Goal: Information Seeking & Learning: Learn about a topic

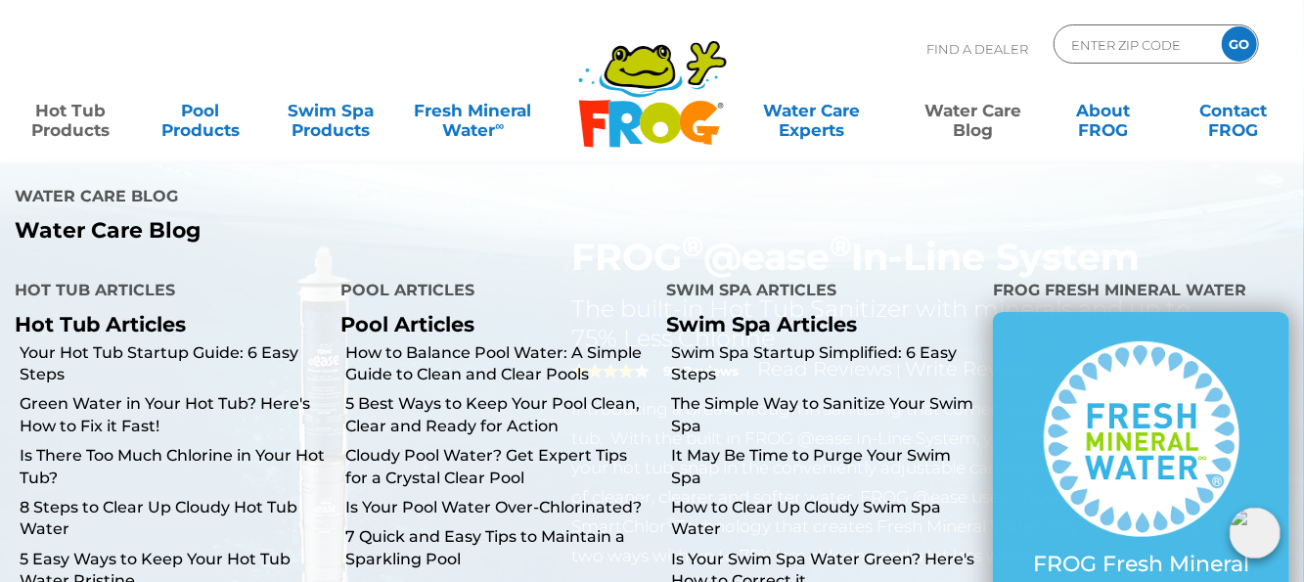
click at [966, 128] on link "Water Care Blog" at bounding box center [973, 110] width 101 height 39
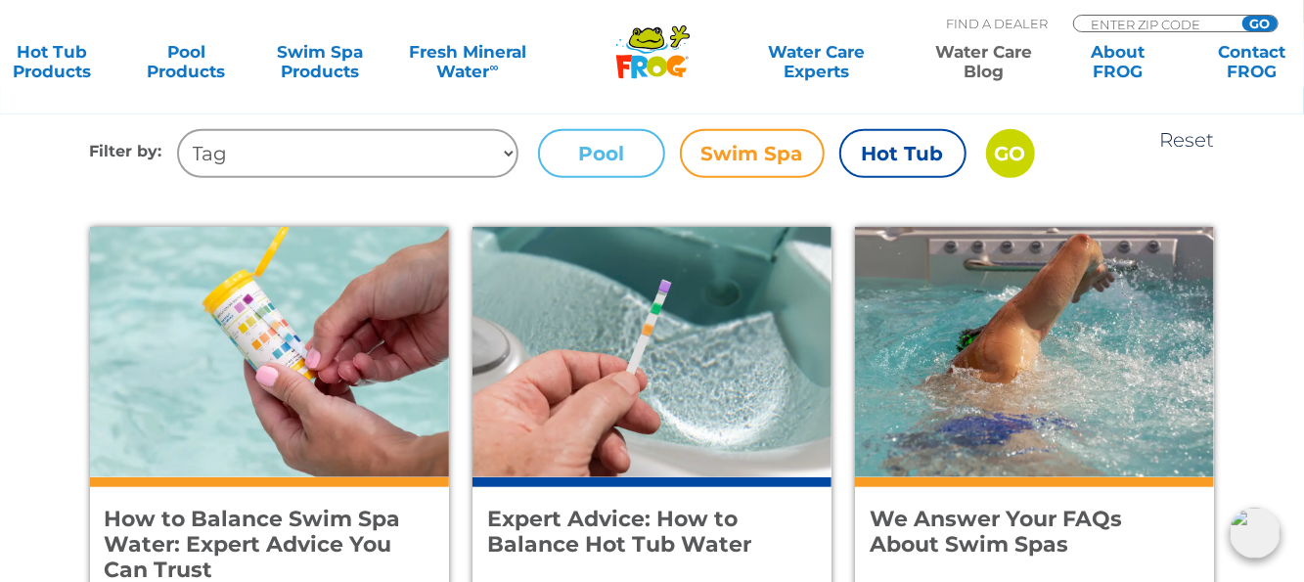
scroll to position [587, 0]
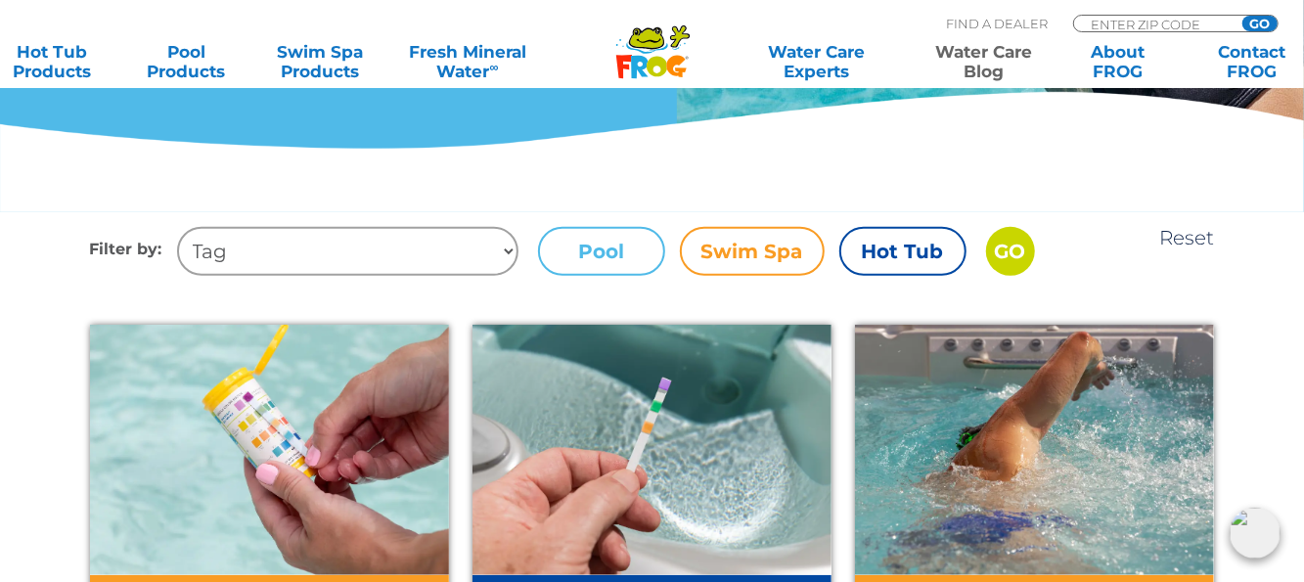
drag, startPoint x: 234, startPoint y: 249, endPoint x: 222, endPoint y: 251, distance: 11.9
click at [222, 251] on select "Tag Fun Facts Hot Tub Green Water swim spa Tips + Tricks health benefits hydrot…" at bounding box center [347, 251] width 341 height 49
click at [227, 254] on select "Tag Fun Facts Hot Tub Green Water swim spa Tips + Tricks health benefits hydrot…" at bounding box center [347, 251] width 341 height 49
click at [892, 254] on label "Hot Tub" at bounding box center [902, 251] width 127 height 49
click at [0, 0] on input "Hot Tub" at bounding box center [0, 0] width 0 height 0
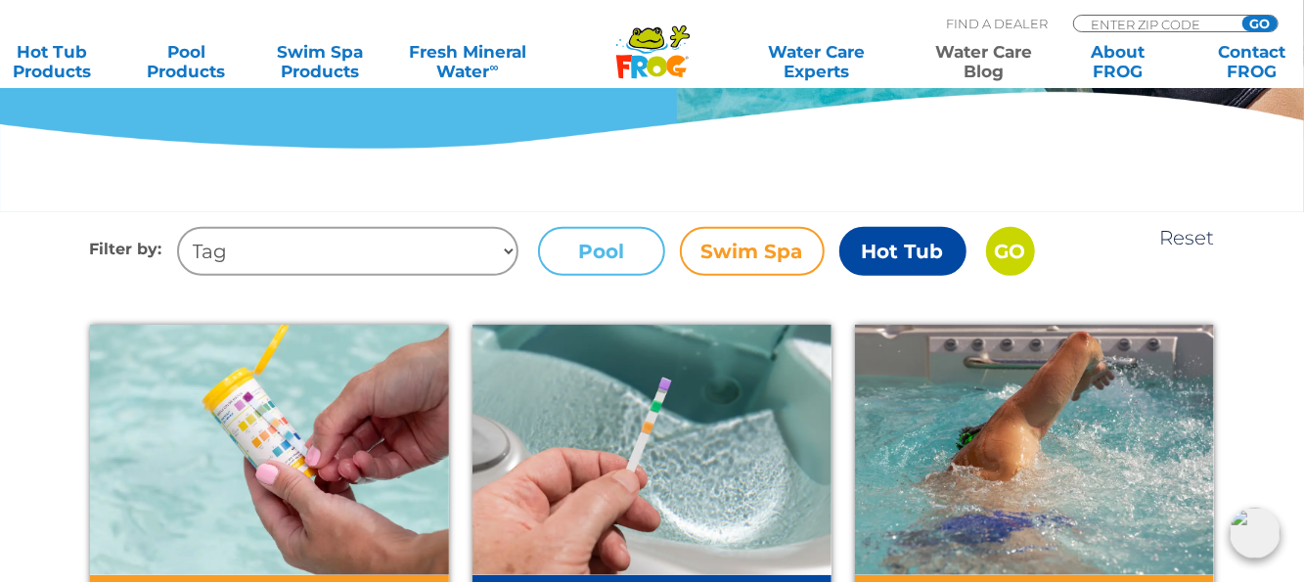
drag, startPoint x: 237, startPoint y: 255, endPoint x: 216, endPoint y: 256, distance: 20.6
click at [216, 256] on select "Tag Fun Facts Hot Tub Green Water swim spa Tips + Tricks health benefits hydrot…" at bounding box center [347, 251] width 341 height 49
click at [245, 247] on select "Tag Fun Facts Hot Tub Green Water swim spa Tips + Tricks health benefits hydrot…" at bounding box center [347, 251] width 341 height 49
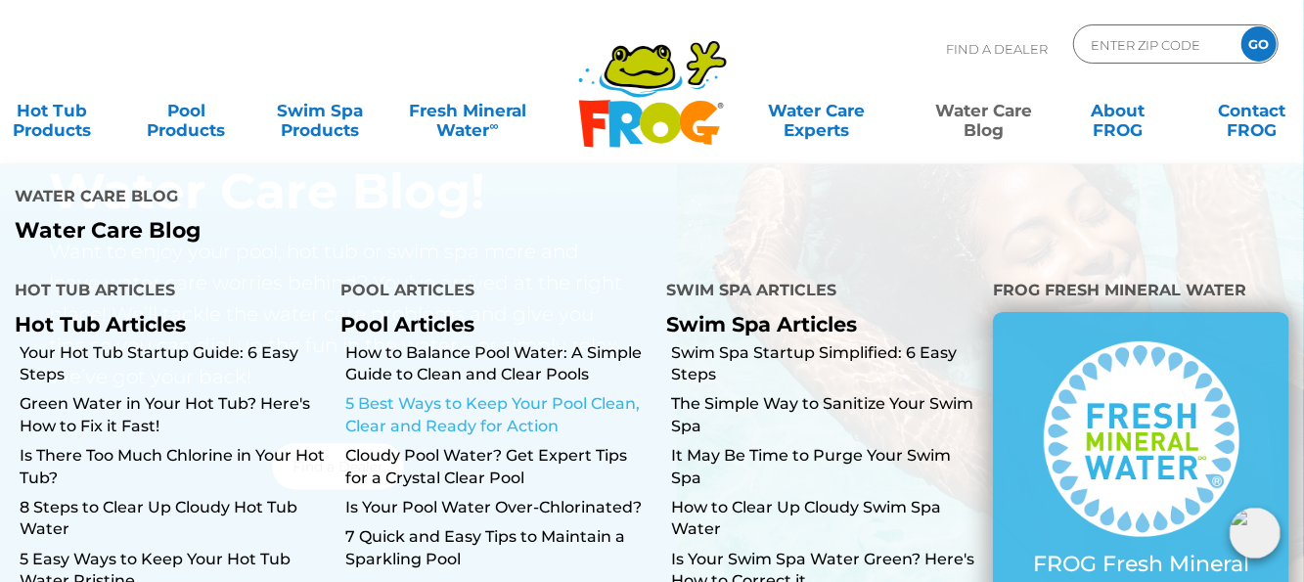
scroll to position [98, 0]
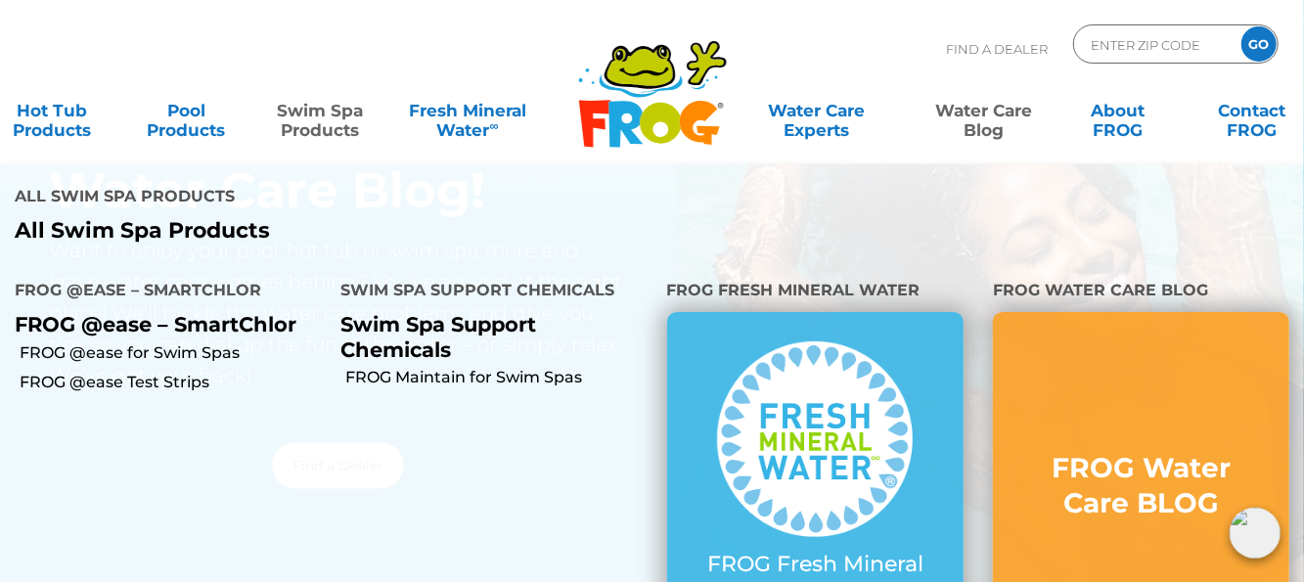
click at [311, 120] on link "Swim Spa Products" at bounding box center [320, 110] width 105 height 39
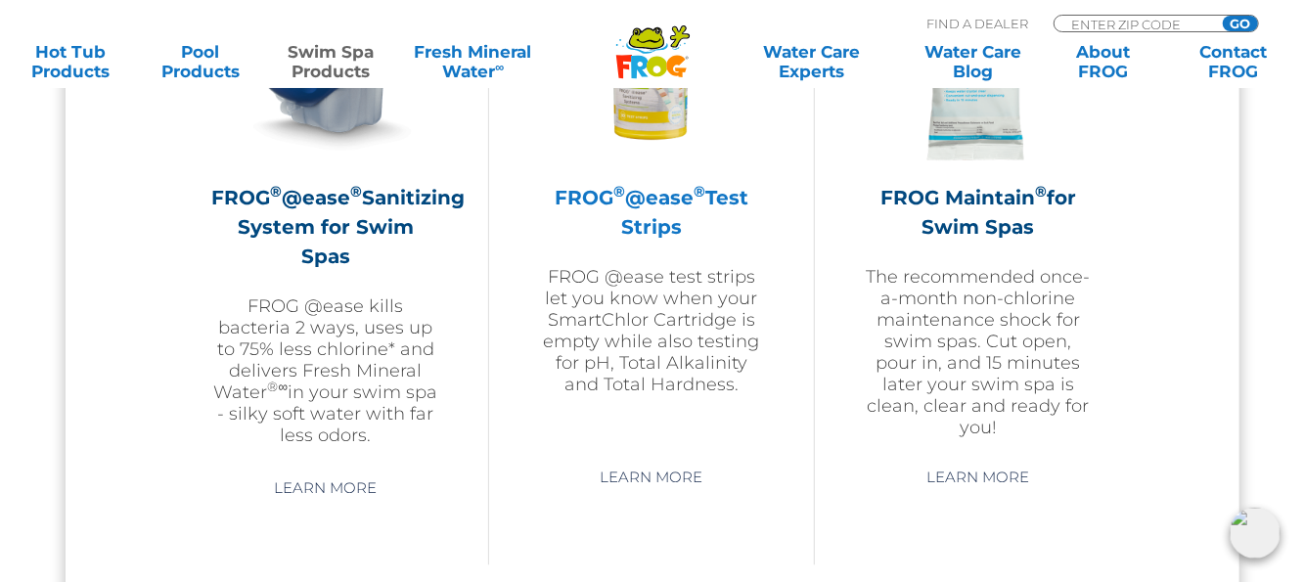
scroll to position [2048, 0]
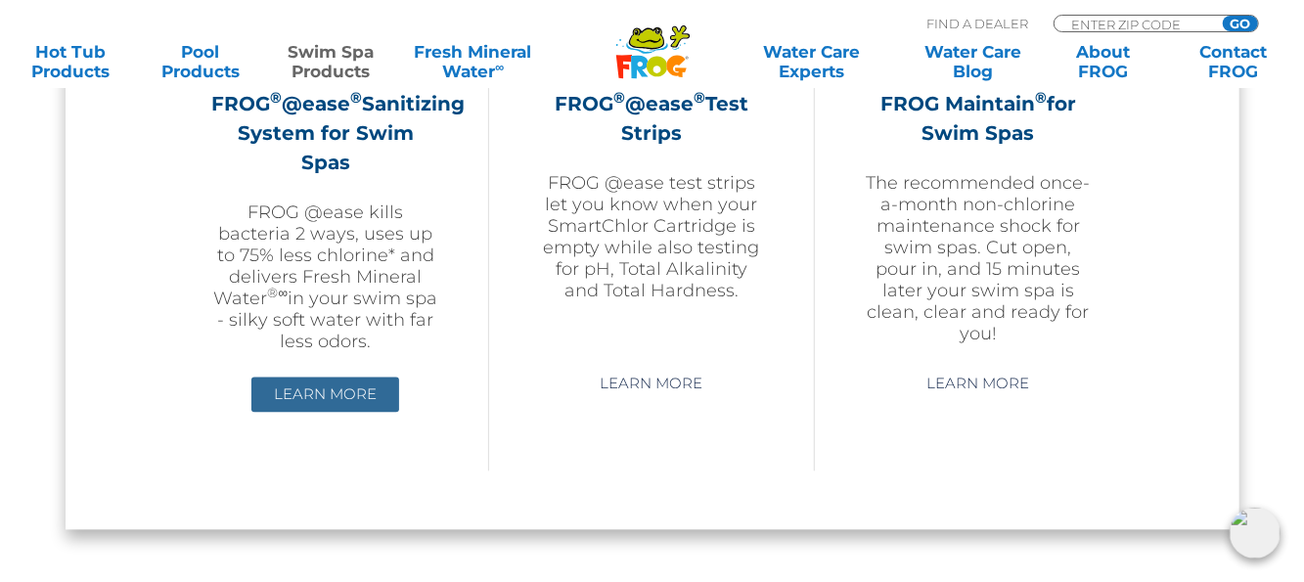
click at [307, 382] on link "Learn More" at bounding box center [325, 393] width 148 height 35
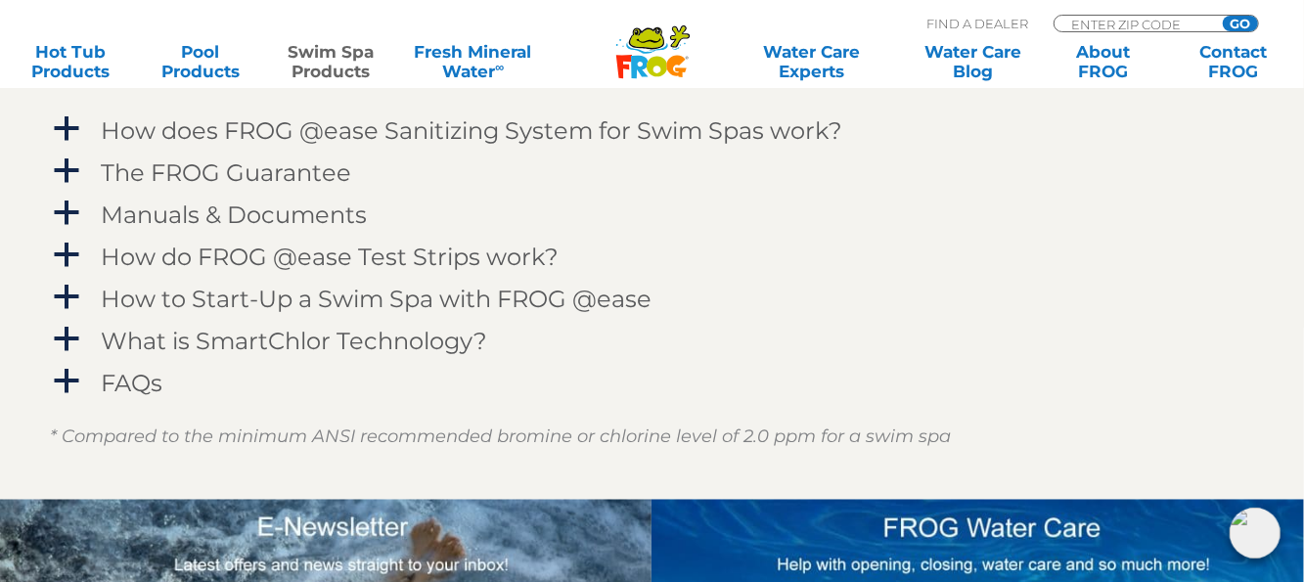
scroll to position [2347, 0]
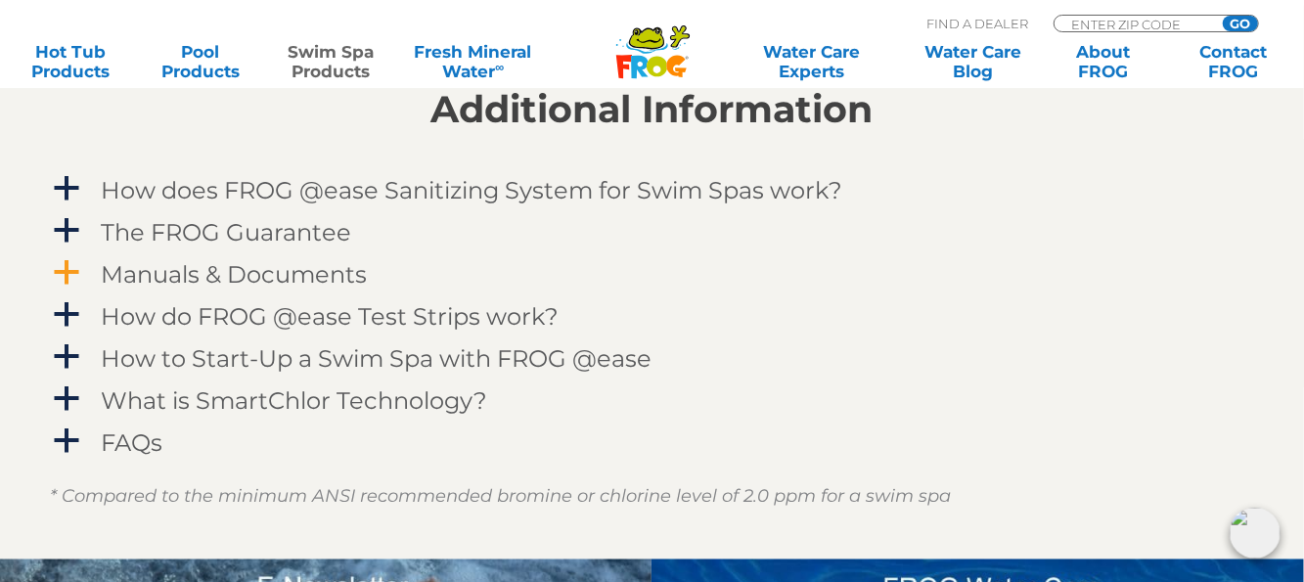
click at [225, 277] on h4 "Manuals & Documents" at bounding box center [235, 274] width 266 height 26
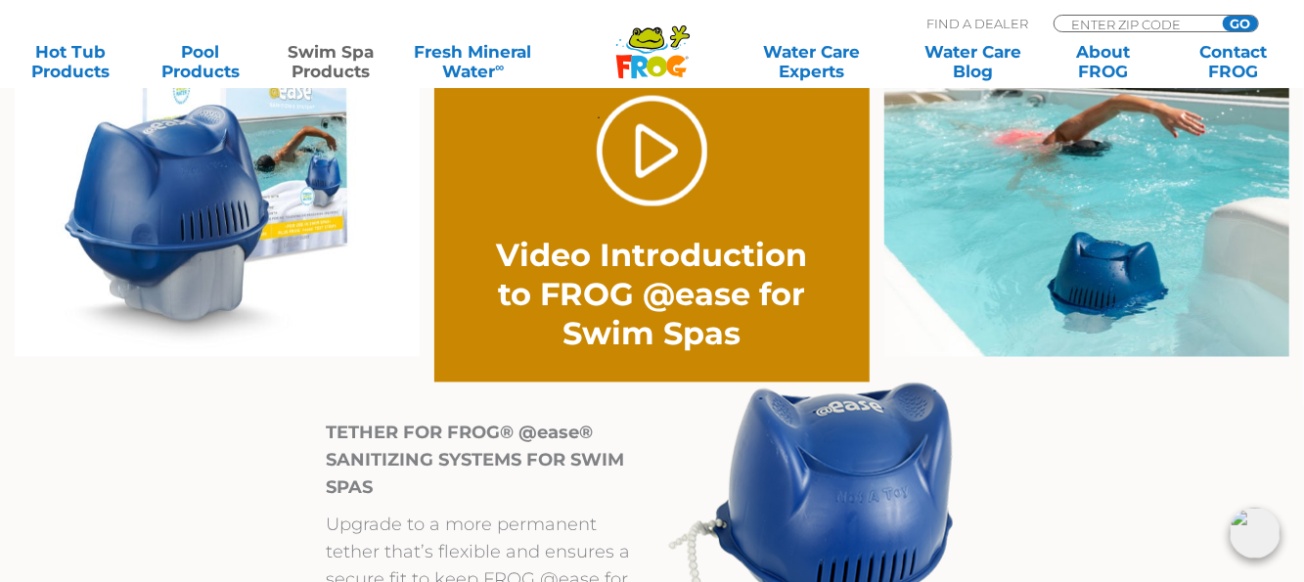
scroll to position [1467, 0]
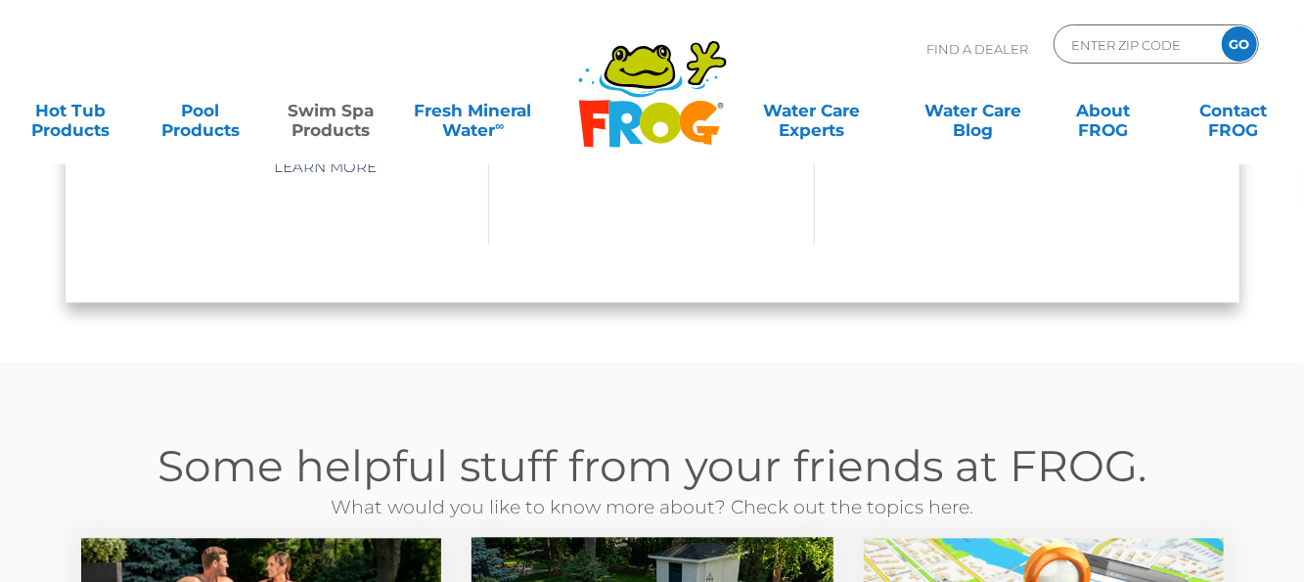
scroll to position [2048, 0]
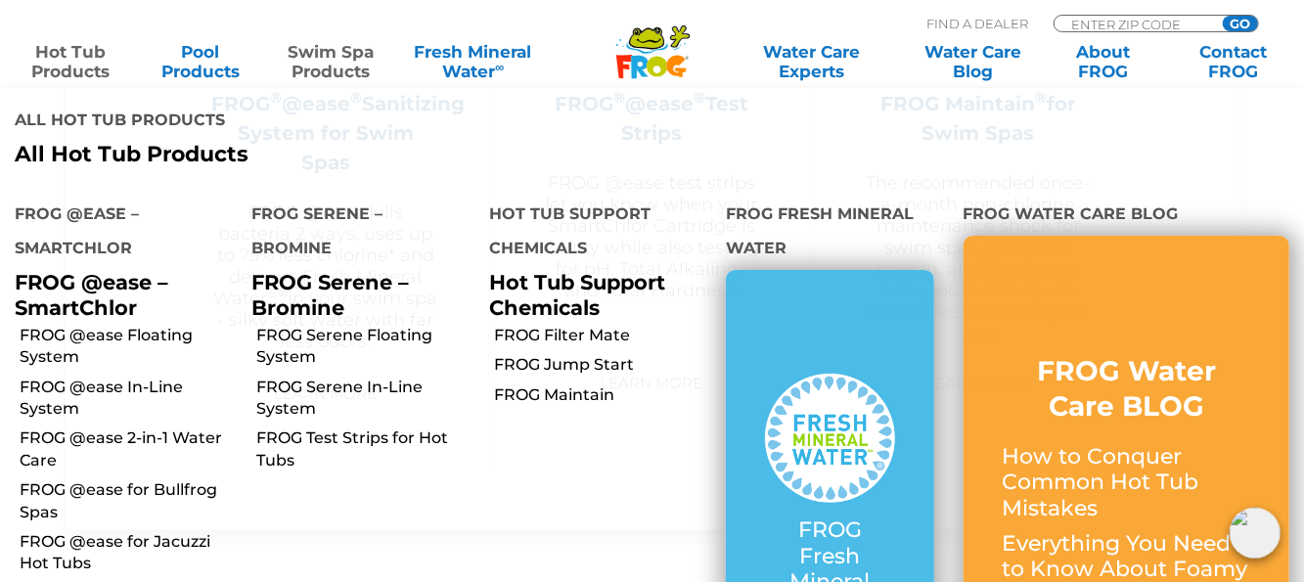
click at [73, 65] on link "Hot Tub Products" at bounding box center [70, 61] width 101 height 39
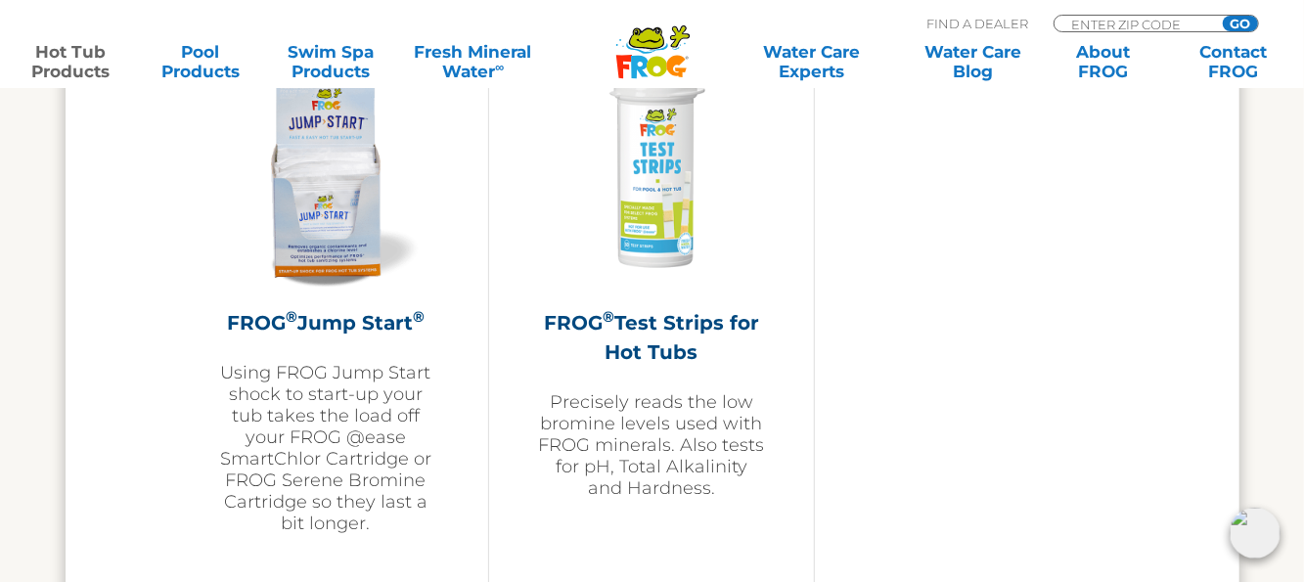
scroll to position [4889, 0]
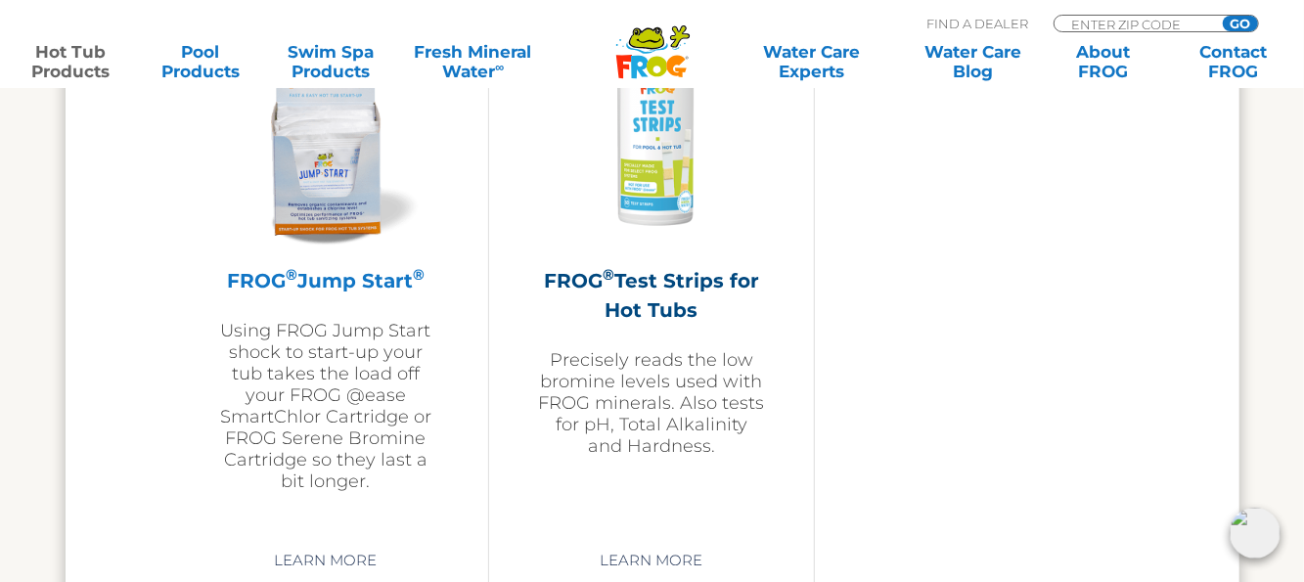
click at [322, 280] on h2 "FROG ® Jump Start ®" at bounding box center [325, 280] width 227 height 29
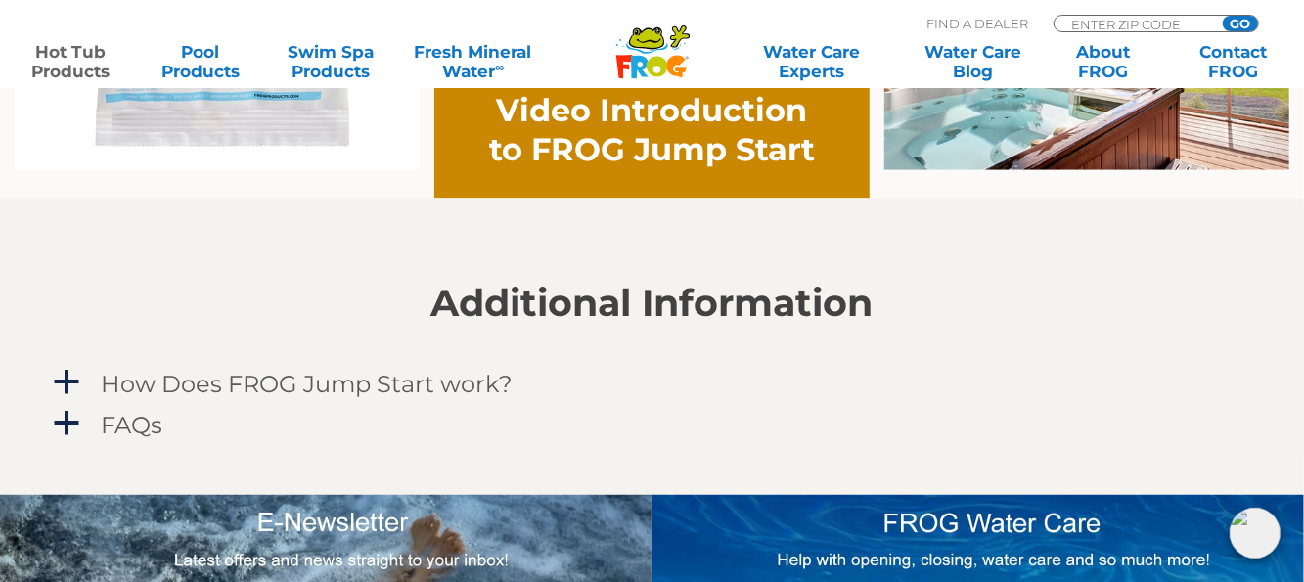
scroll to position [1565, 0]
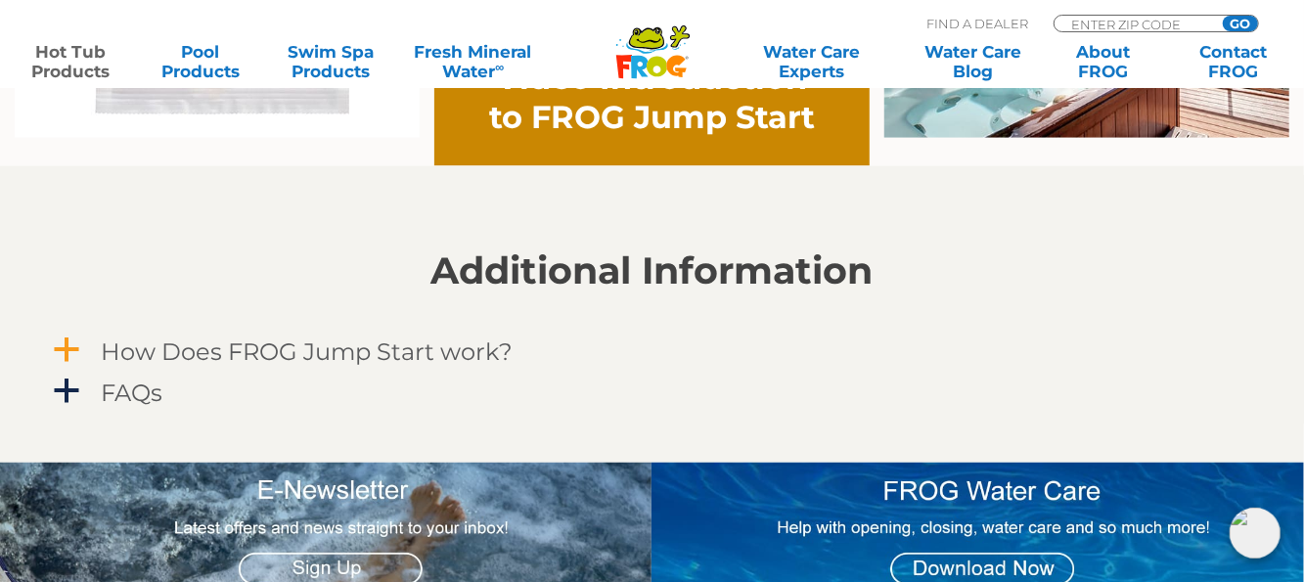
click at [66, 352] on span "a" at bounding box center [67, 349] width 29 height 29
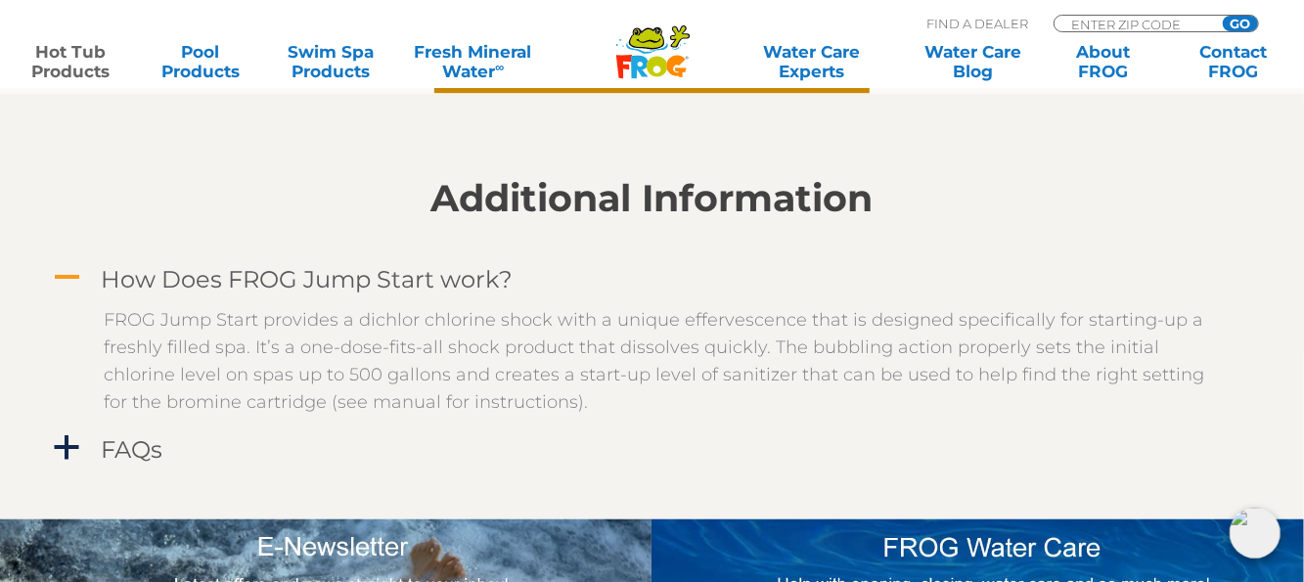
scroll to position [1662, 0]
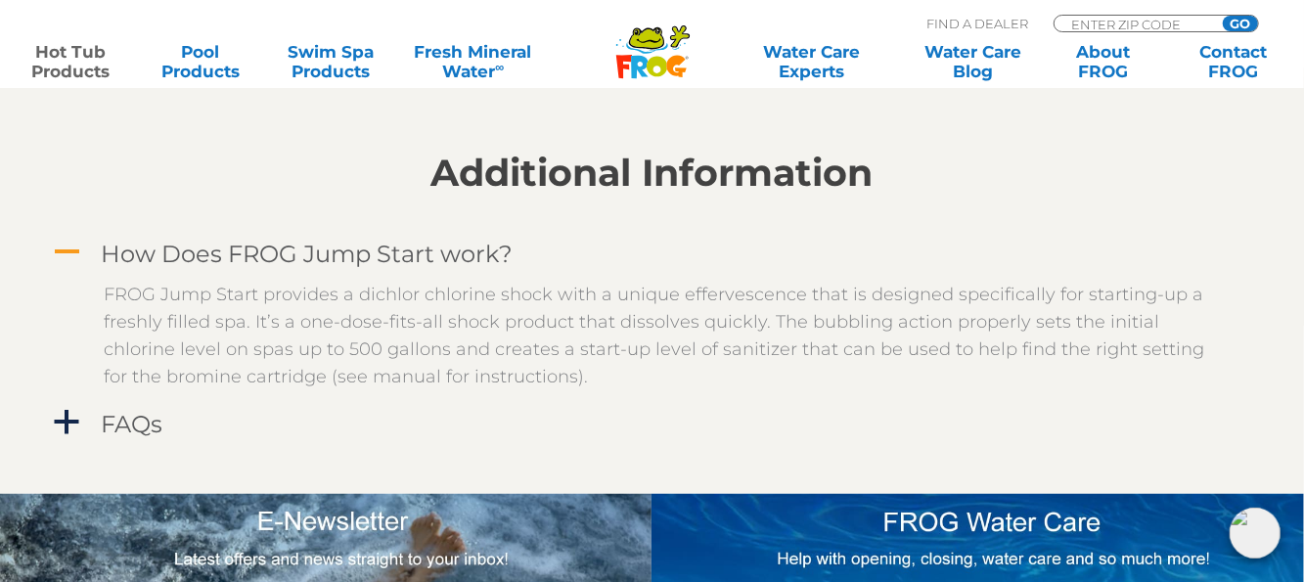
click at [380, 381] on p "FROG Jump Start provides a dichlor chlorine shock with a unique effervescence t…" at bounding box center [667, 337] width 1125 height 110
click at [62, 416] on span "a" at bounding box center [67, 423] width 29 height 29
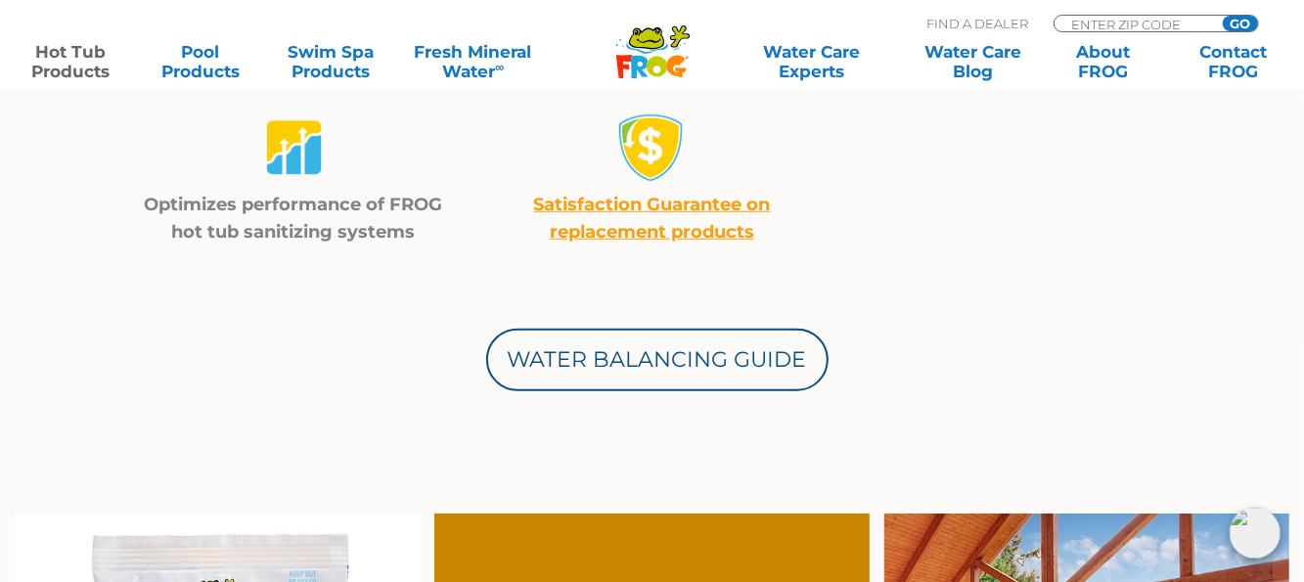
scroll to position [880, 0]
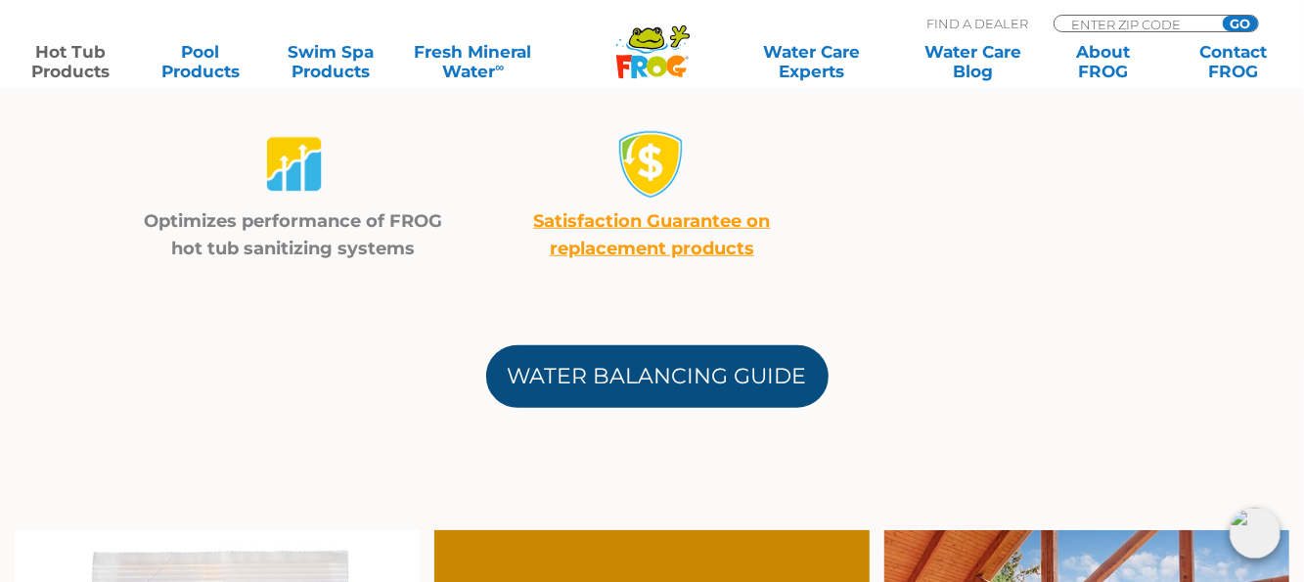
click at [716, 382] on link "Water Balancing Guide" at bounding box center [657, 376] width 342 height 63
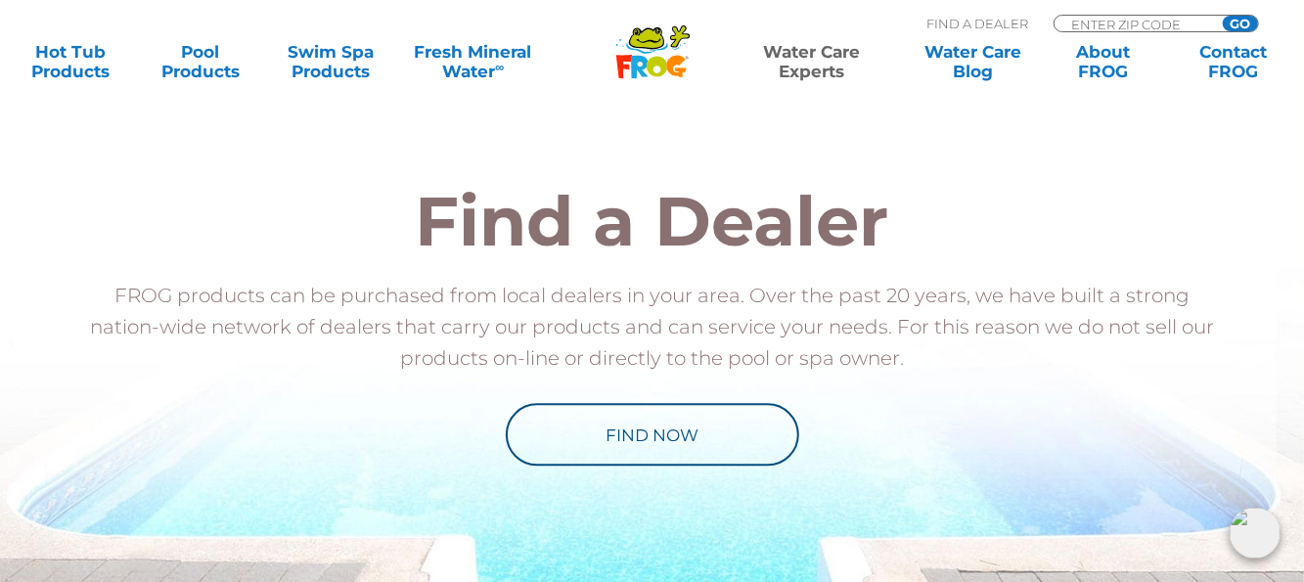
scroll to position [1858, 0]
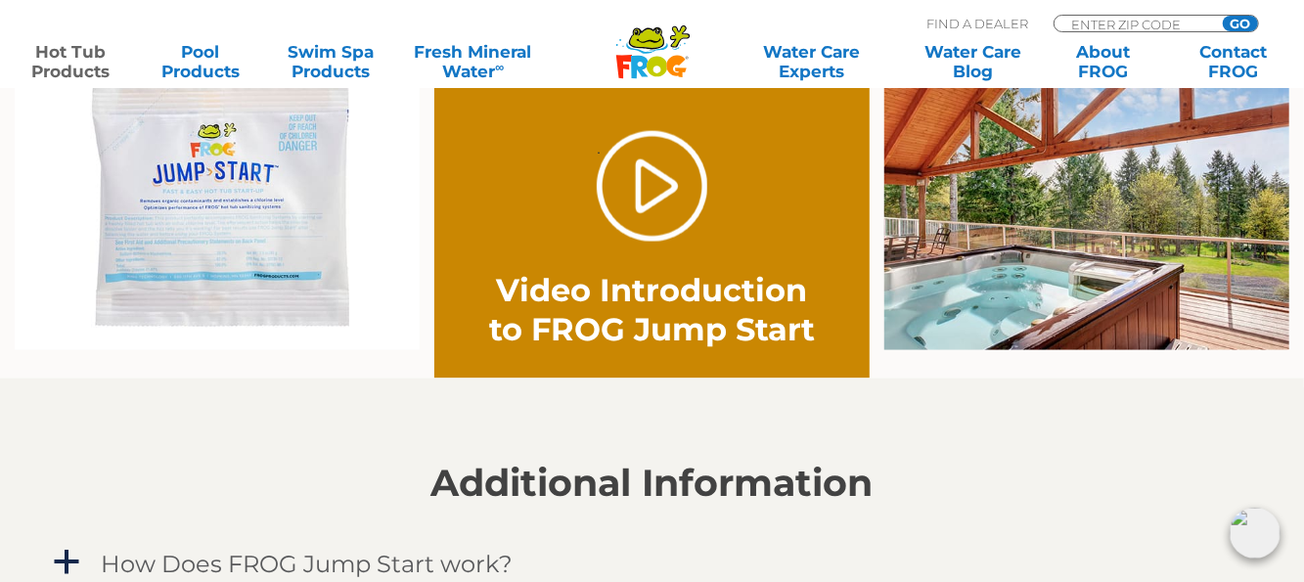
scroll to position [1369, 0]
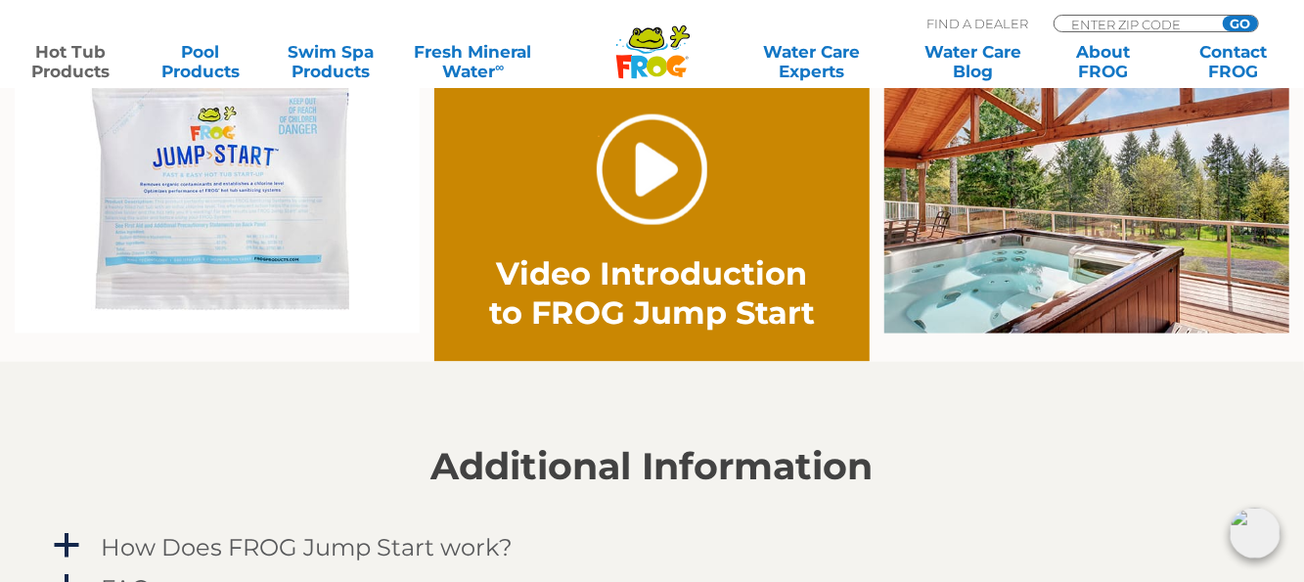
click at [634, 176] on link "." at bounding box center [652, 169] width 110 height 110
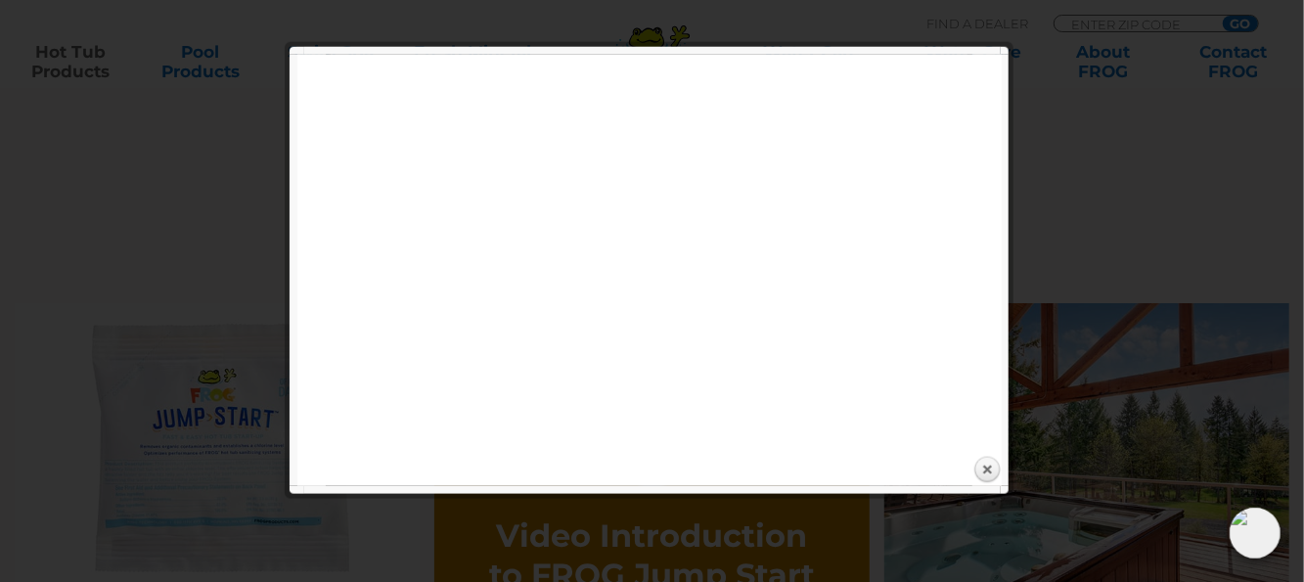
scroll to position [1076, 0]
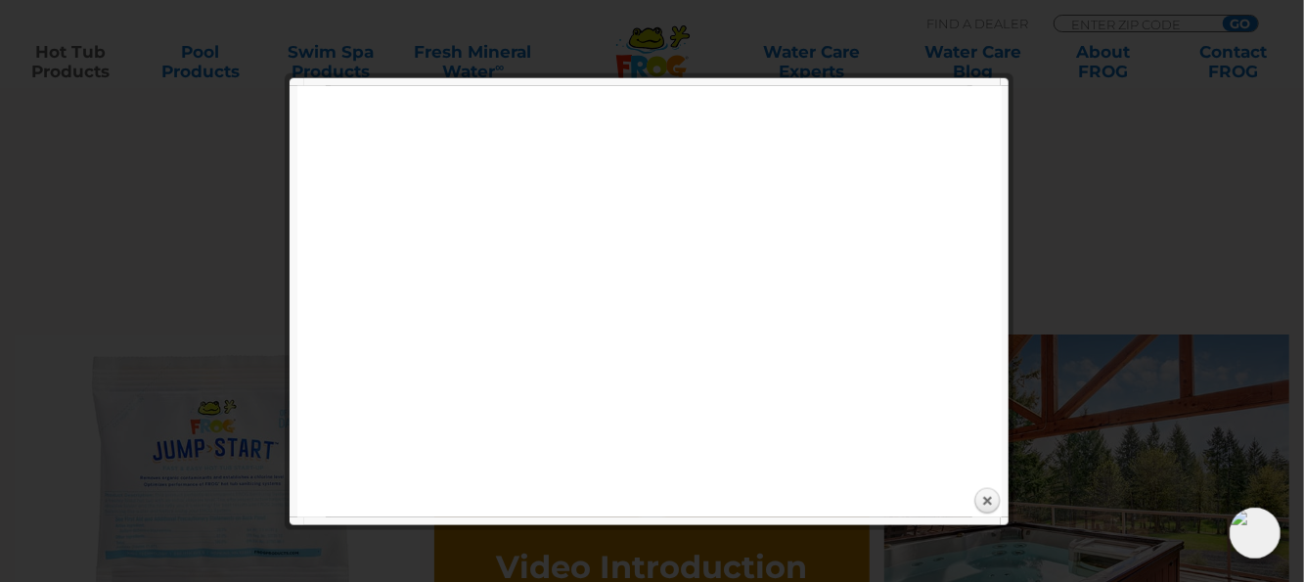
scroll to position [1369, 0]
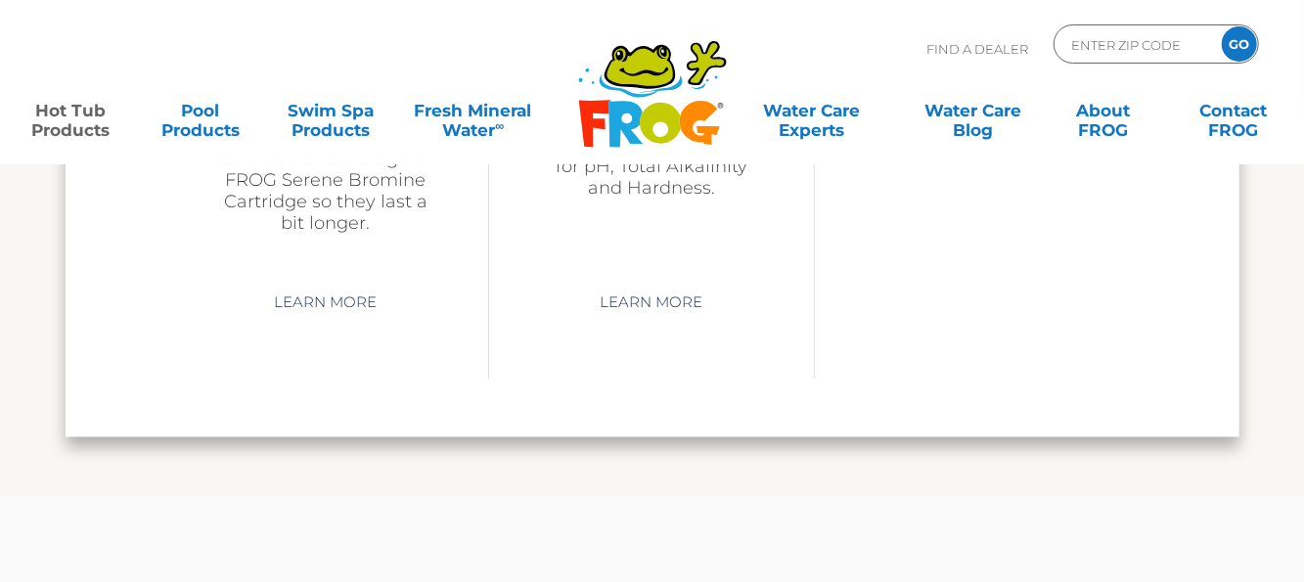
scroll to position [4889, 0]
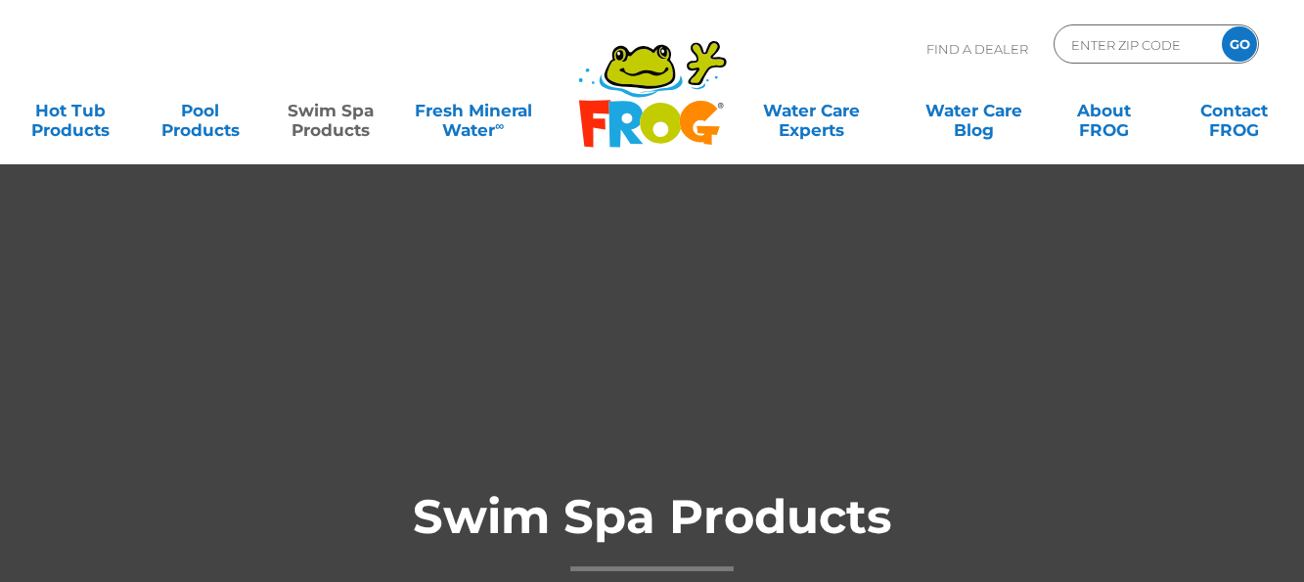
scroll to position [2048, 0]
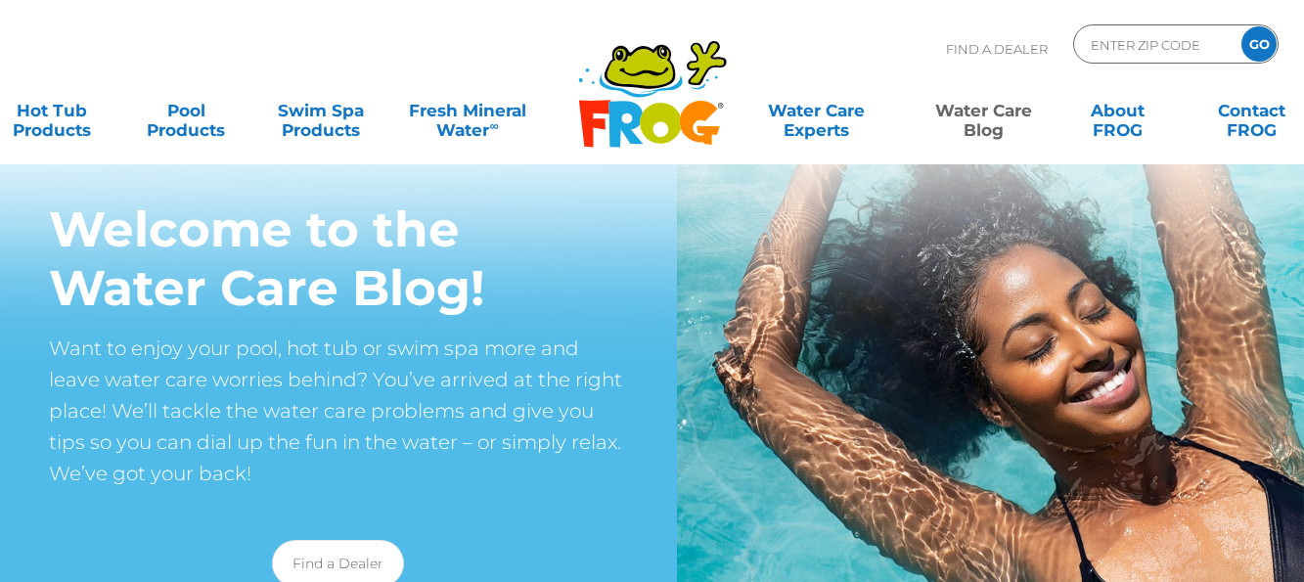
scroll to position [98, 0]
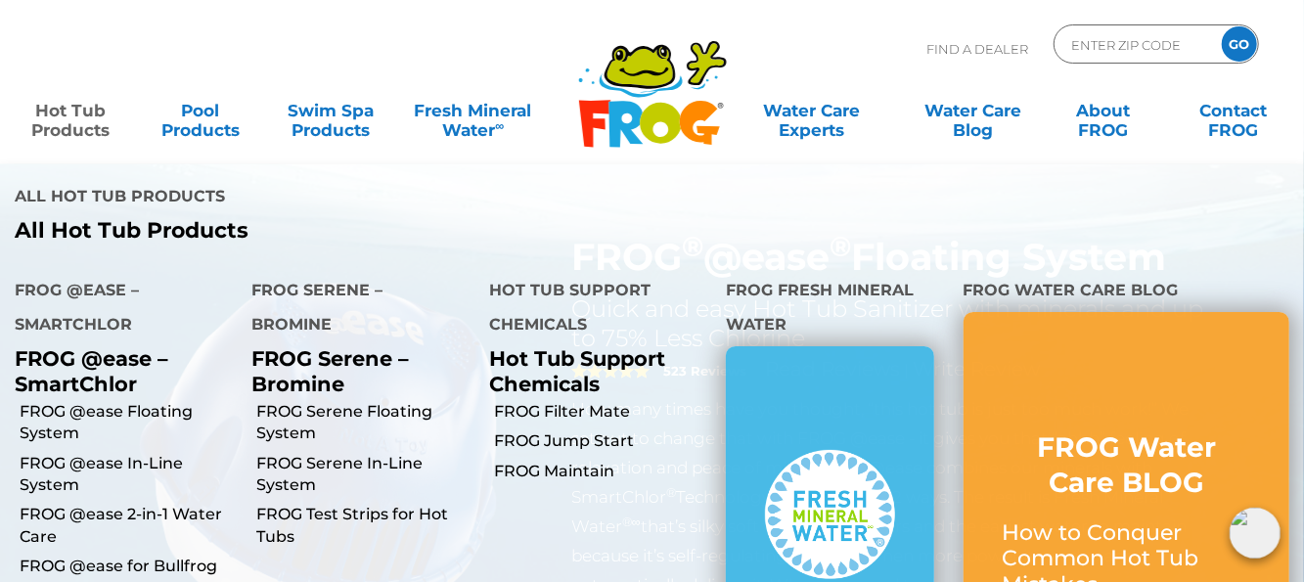
click at [83, 130] on link "Hot Tub Products" at bounding box center [70, 110] width 101 height 39
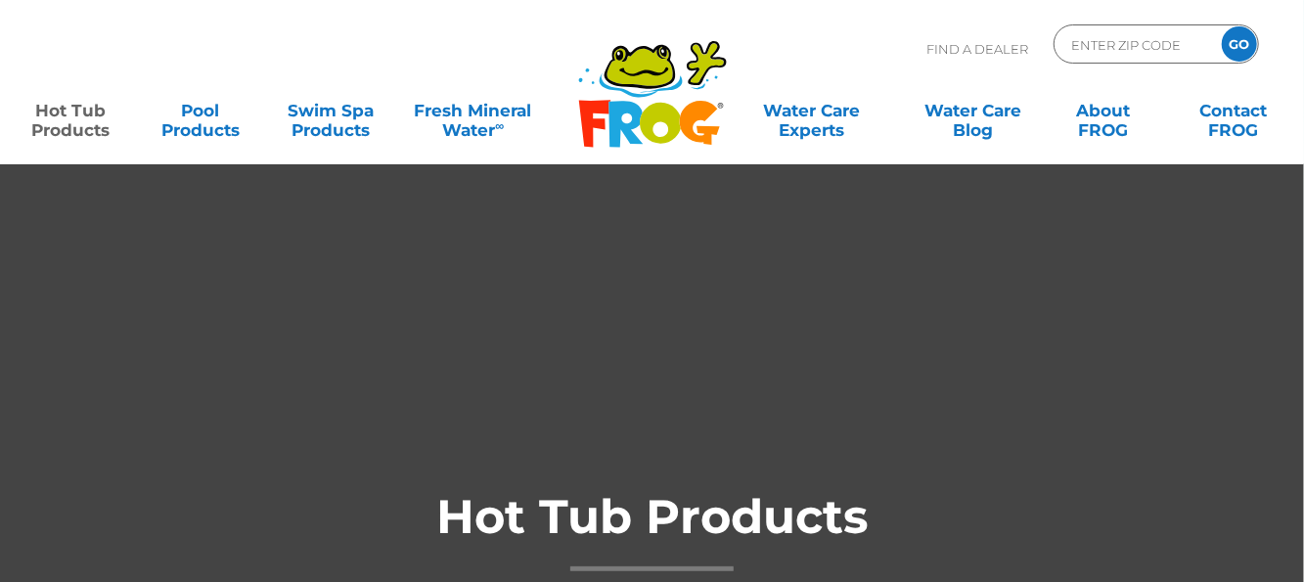
click at [83, 130] on link "Hot Tub Products" at bounding box center [70, 110] width 101 height 39
